Goal: Task Accomplishment & Management: Use online tool/utility

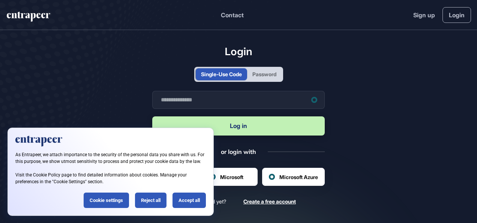
scroll to position [0, 0]
click at [180, 200] on div "Accept all" at bounding box center [188, 199] width 33 height 15
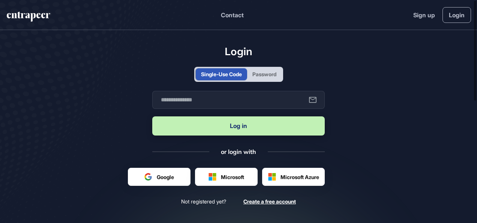
scroll to position [0, 0]
click at [235, 97] on input "text" at bounding box center [238, 100] width 172 height 18
paste input "**********"
type input "**********"
click at [268, 76] on div "Password" at bounding box center [264, 74] width 24 height 8
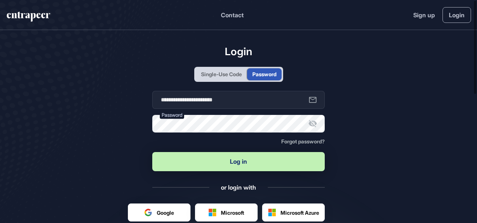
click at [226, 157] on button "Log in" at bounding box center [238, 161] width 172 height 19
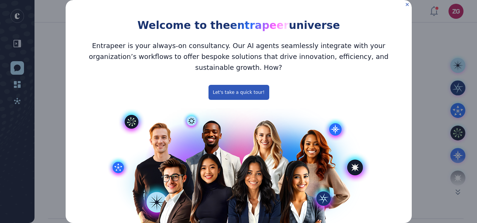
click at [405, 4] on icon "Close Preview" at bounding box center [406, 4] width 3 height 3
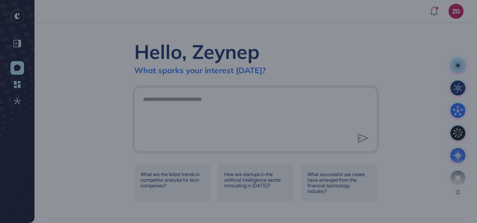
click at [327, 67] on div "Welcome to Entrapeer! Our all-in-one innovation platform merges the largest use…" at bounding box center [238, 111] width 477 height 223
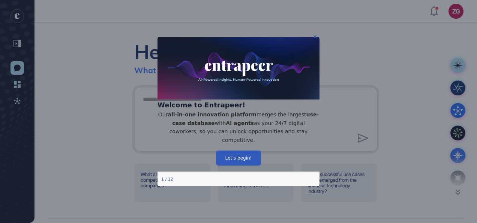
click at [250, 157] on button "Let’s begin!" at bounding box center [238, 157] width 45 height 15
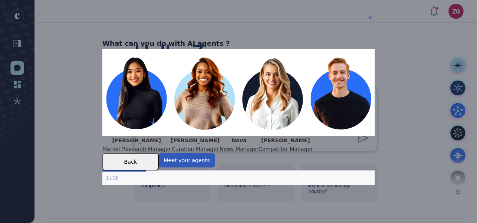
click at [230, 38] on div "What can you do with AI agents ?" at bounding box center [165, 43] width 127 height 11
click at [370, 18] on icon "Close Preview" at bounding box center [369, 17] width 3 height 3
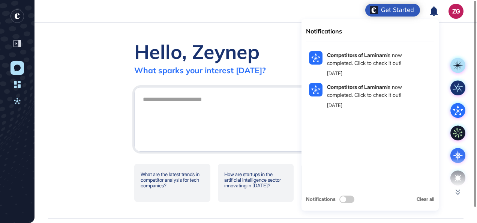
click at [431, 12] on icon at bounding box center [433, 11] width 7 height 10
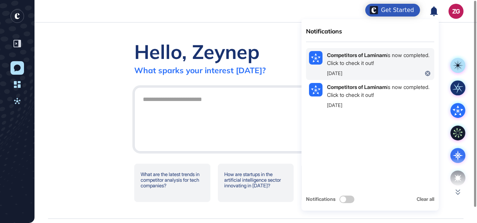
click at [388, 75] on div "1 day ago" at bounding box center [379, 73] width 104 height 7
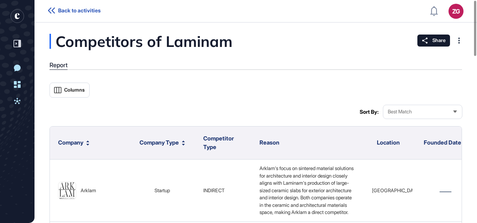
click at [403, 112] on span "Best Match" at bounding box center [400, 112] width 24 height 6
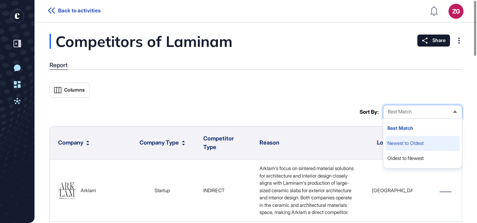
click at [399, 143] on li "Newest to Oldest" at bounding box center [422, 143] width 74 height 15
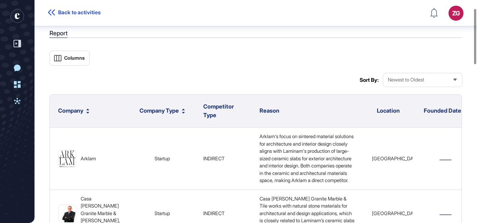
scroll to position [33, 0]
